Goal: Task Accomplishment & Management: Complete application form

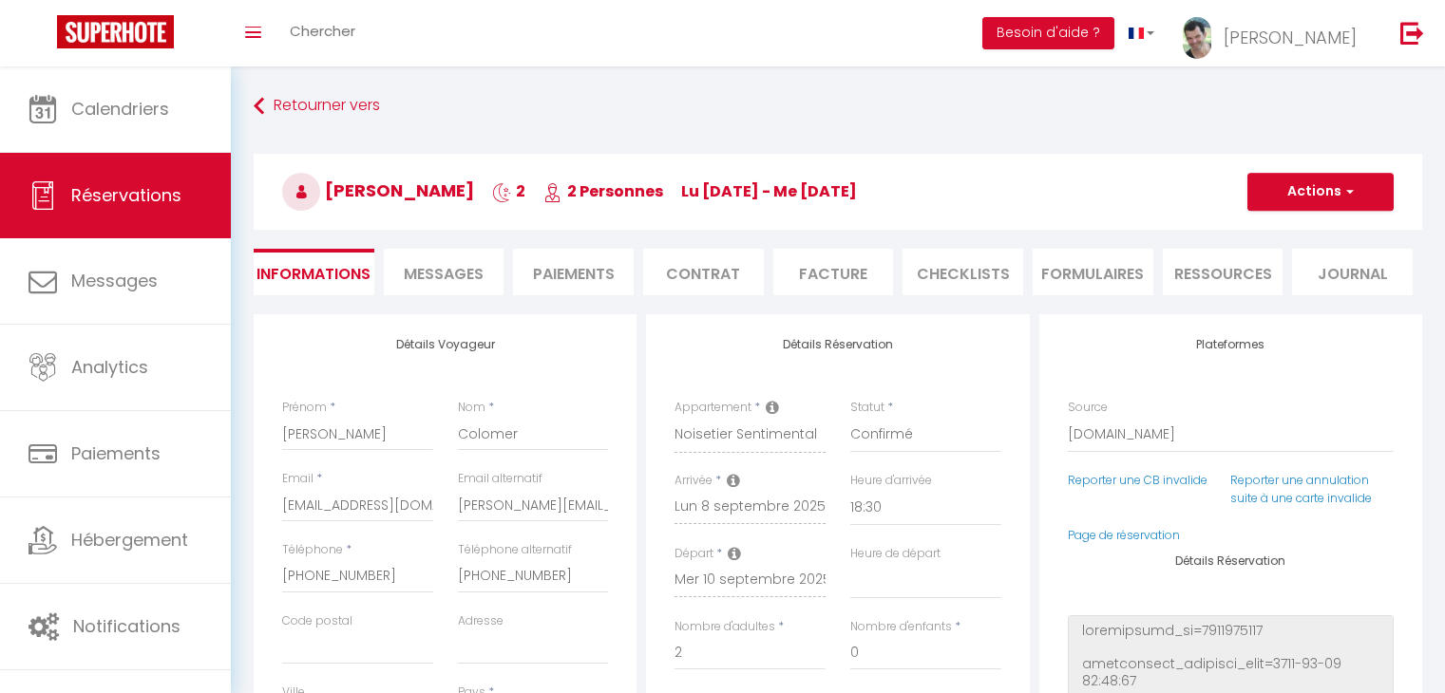
select select "ES"
select select "18:30"
select select
select select "2"
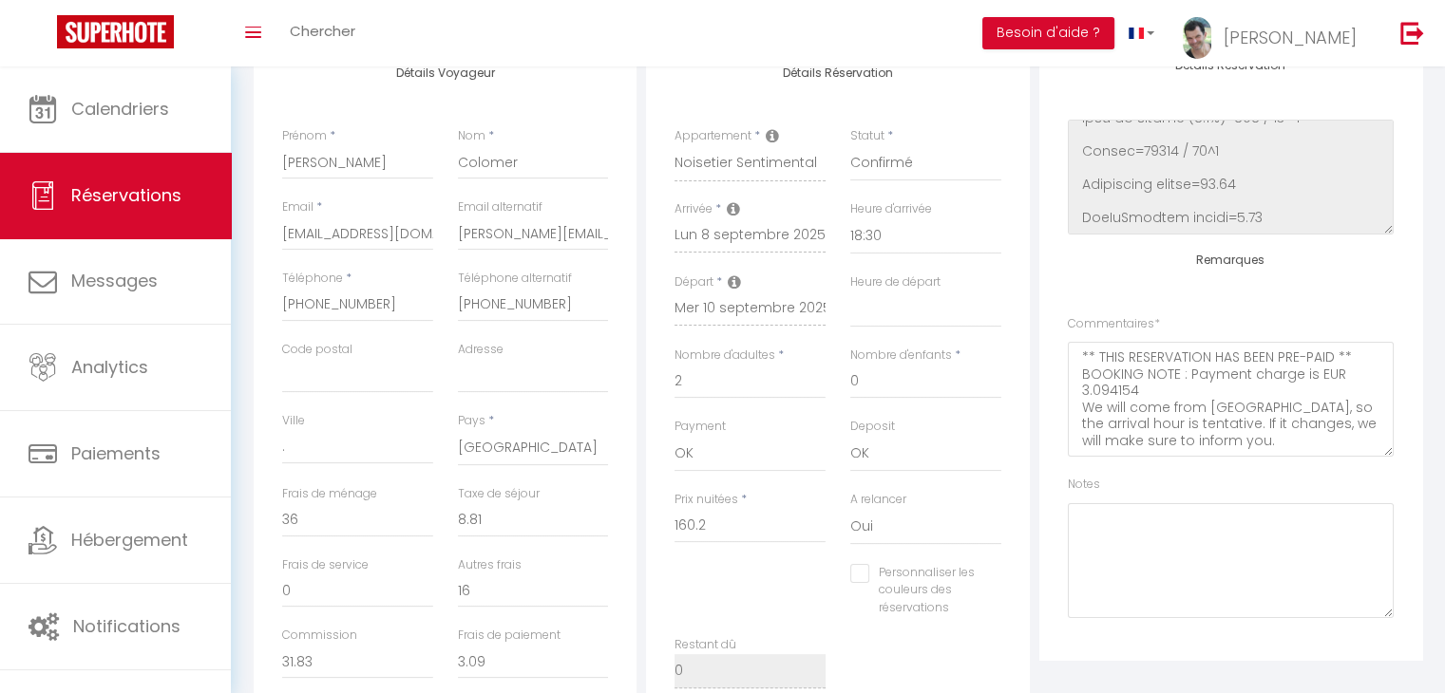
scroll to position [285, 0]
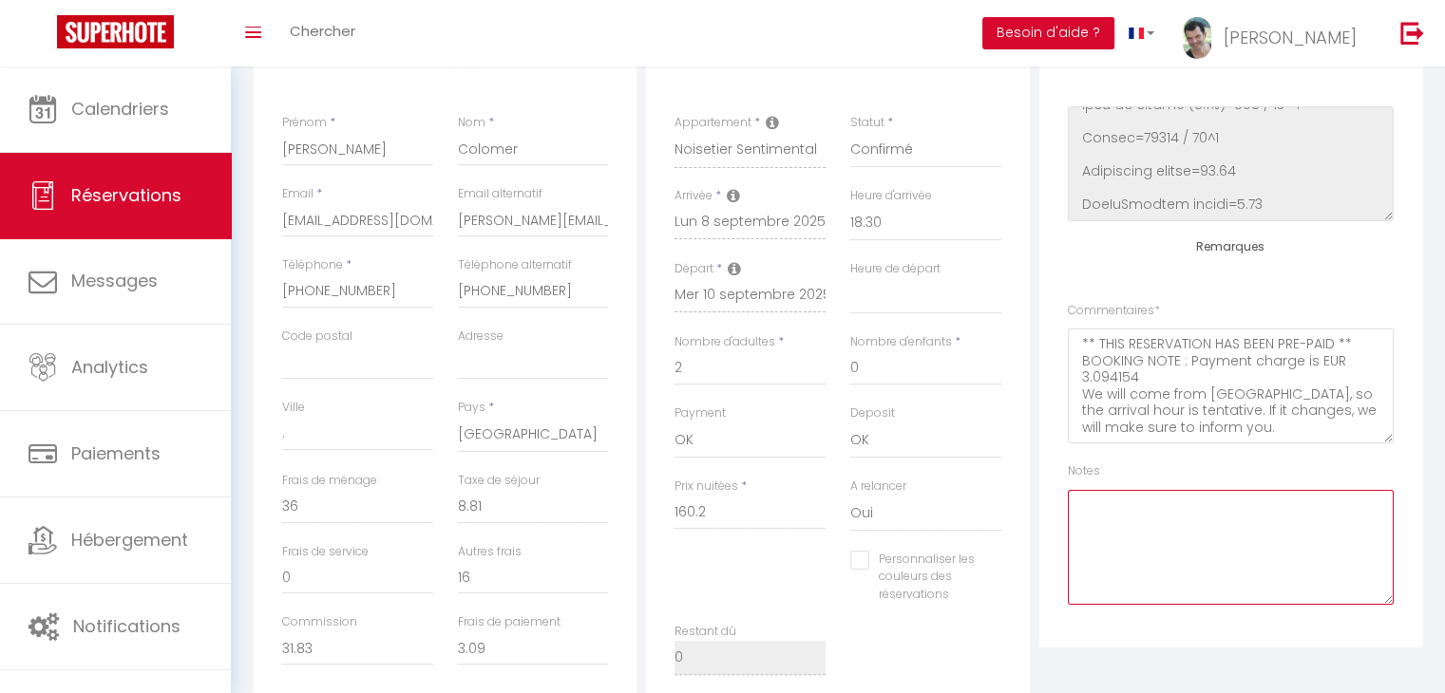
click at [1127, 527] on textarea at bounding box center [1231, 547] width 326 height 115
